Goal: Book appointment/travel/reservation

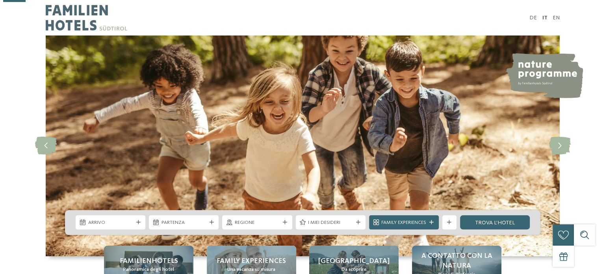
scroll to position [151, 0]
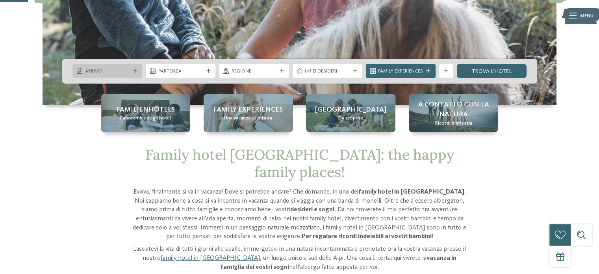
click at [132, 72] on div at bounding box center [134, 71] width 7 height 4
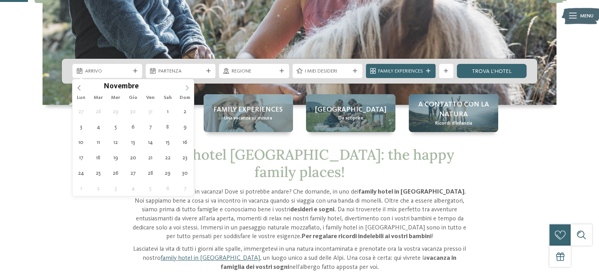
click at [189, 87] on icon at bounding box center [187, 88] width 6 height 6
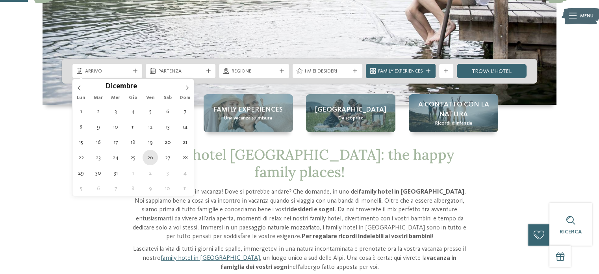
type div "26.12.2025"
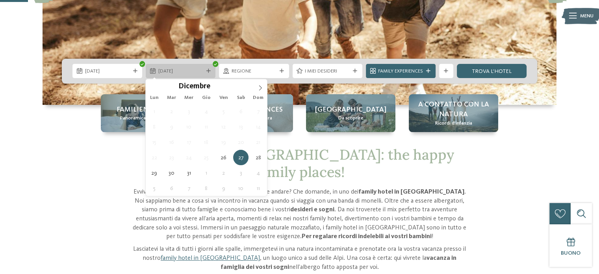
click at [209, 69] on icon at bounding box center [208, 71] width 4 height 4
type input "****"
click at [260, 85] on icon at bounding box center [260, 88] width 6 height 6
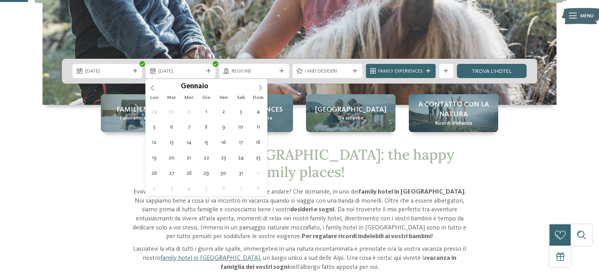
type div "02.01.2026"
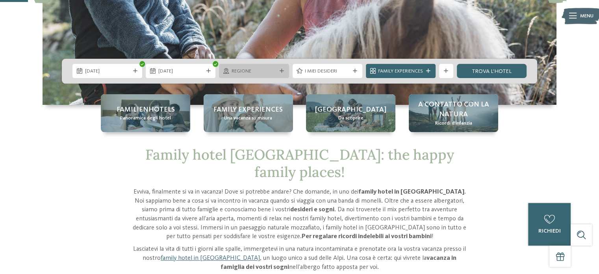
click at [279, 70] on icon at bounding box center [281, 71] width 4 height 4
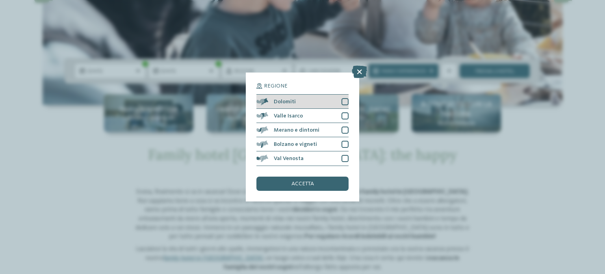
click at [343, 101] on div at bounding box center [344, 101] width 7 height 7
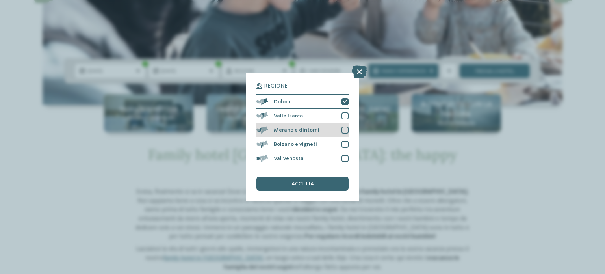
click at [343, 129] on div at bounding box center [344, 129] width 7 height 7
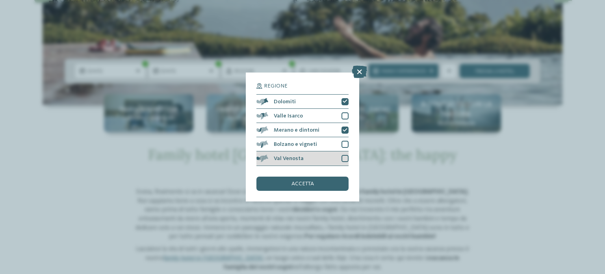
click at [346, 155] on div at bounding box center [344, 158] width 7 height 7
click at [327, 181] on div "accetta" at bounding box center [302, 183] width 92 height 14
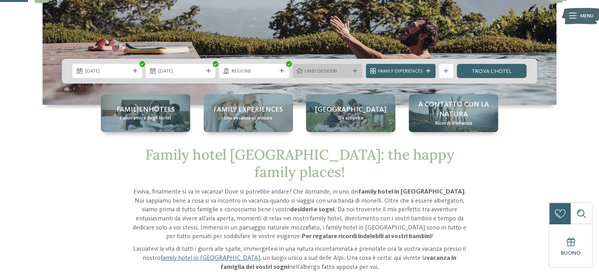
click at [353, 70] on icon at bounding box center [355, 71] width 4 height 4
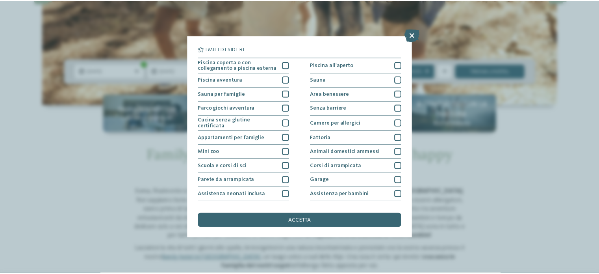
scroll to position [99, 0]
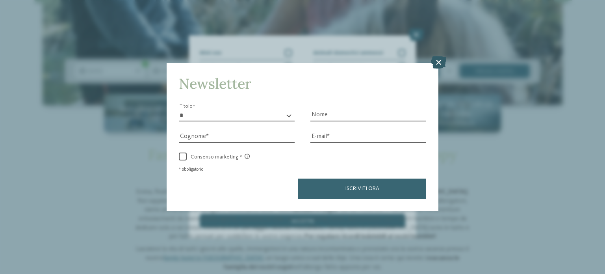
click at [438, 61] on icon at bounding box center [438, 62] width 15 height 13
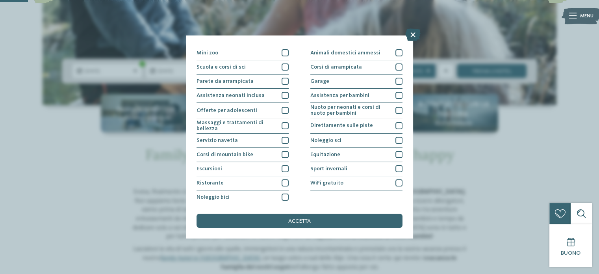
click at [414, 30] on icon at bounding box center [412, 34] width 15 height 13
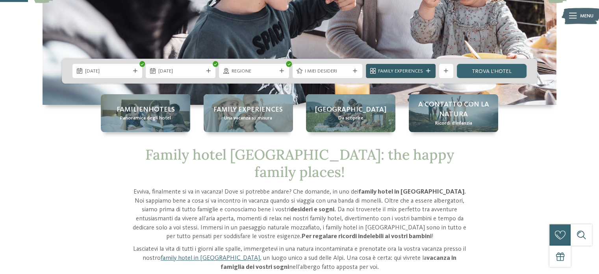
click at [427, 70] on icon at bounding box center [428, 71] width 4 height 4
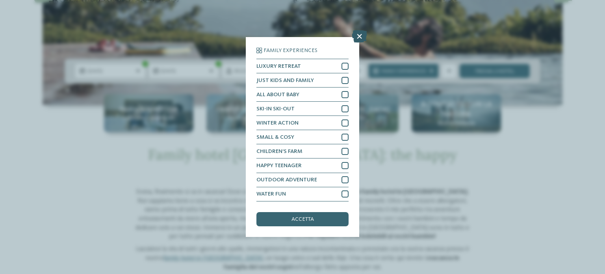
click at [358, 37] on icon at bounding box center [359, 36] width 15 height 13
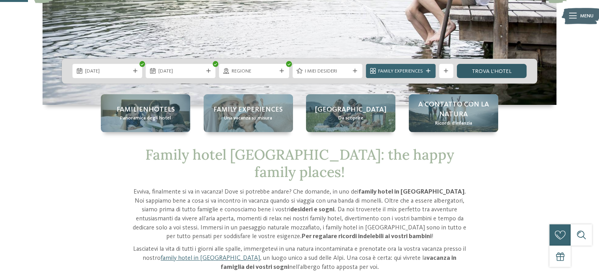
click at [482, 69] on link "trova l’hotel" at bounding box center [492, 71] width 70 height 14
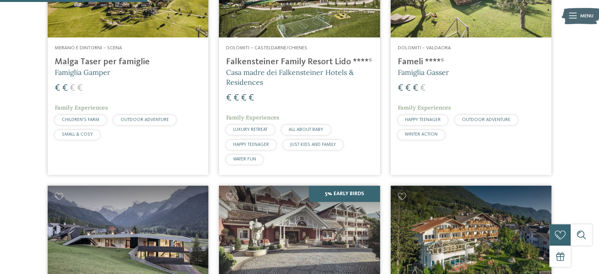
scroll to position [330, 0]
click at [482, 69] on h5 "Famiglia Gasser" at bounding box center [471, 72] width 146 height 10
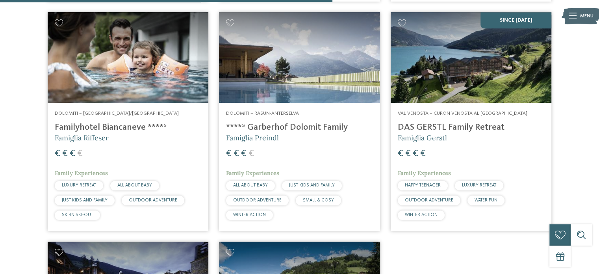
scroll to position [744, 0]
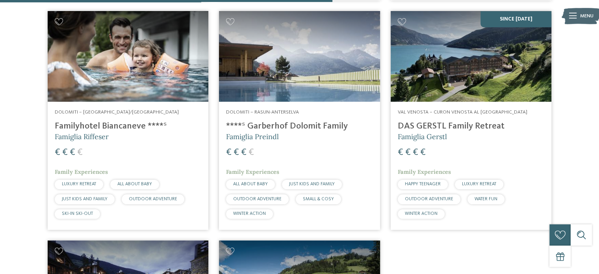
click at [299, 124] on h4 "****ˢ Garberhof Dolomit Family" at bounding box center [299, 126] width 146 height 11
click at [113, 123] on h4 "Familyhotel Biancaneve ****ˢ" at bounding box center [128, 126] width 146 height 11
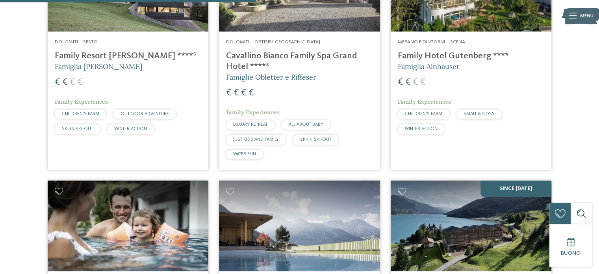
scroll to position [575, 0]
click at [229, 189] on icon at bounding box center [230, 190] width 9 height 7
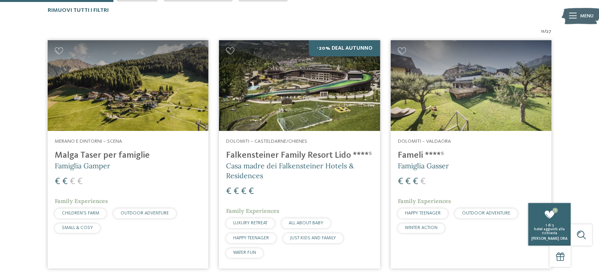
scroll to position [255, 0]
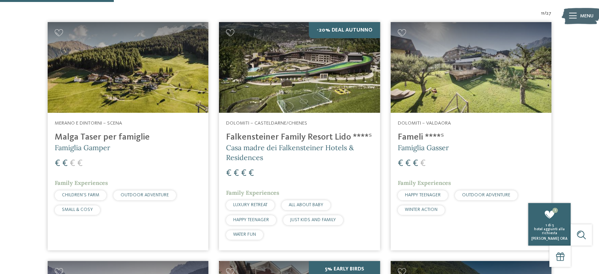
click at [289, 79] on img at bounding box center [299, 67] width 161 height 91
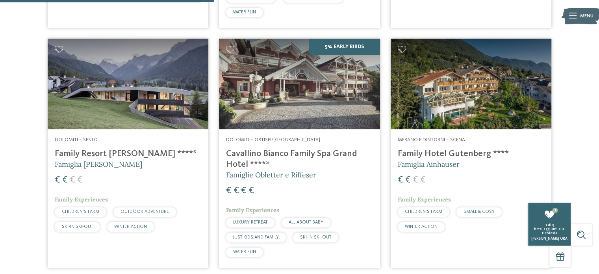
scroll to position [478, 0]
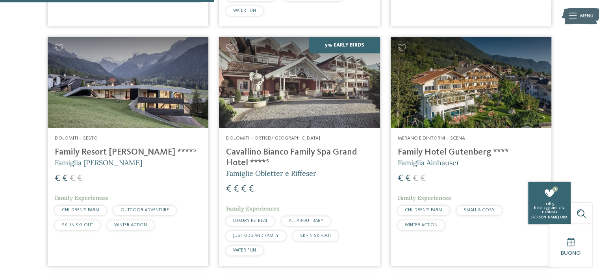
click at [304, 113] on img at bounding box center [299, 82] width 161 height 91
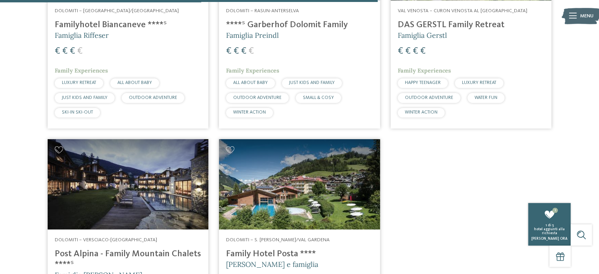
scroll to position [845, 0]
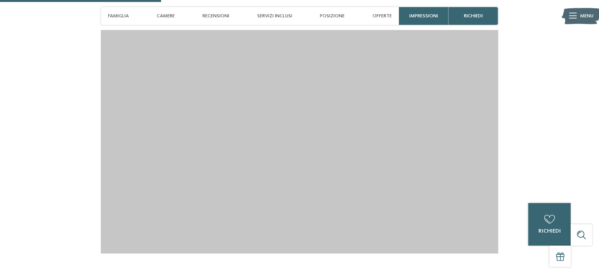
scroll to position [775, 0]
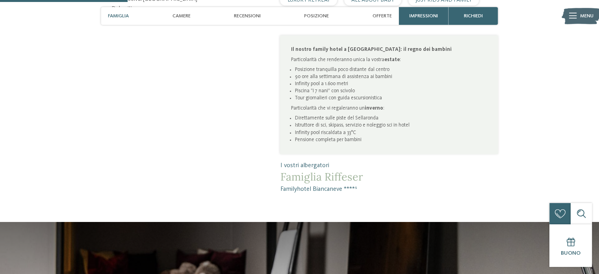
scroll to position [438, 0]
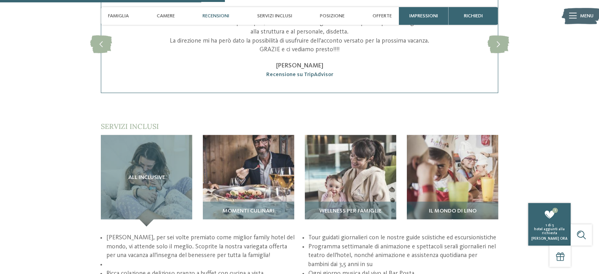
scroll to position [977, 0]
